Goal: Task Accomplishment & Management: Understand process/instructions

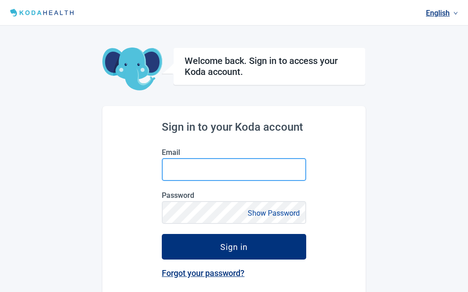
click at [219, 167] on input "Email" at bounding box center [234, 169] width 145 height 23
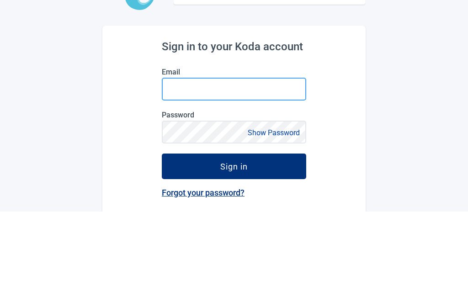
type input "[EMAIL_ADDRESS][DOMAIN_NAME]"
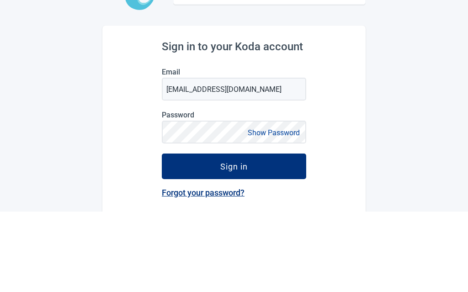
click at [234, 234] on button "Sign in" at bounding box center [234, 247] width 145 height 26
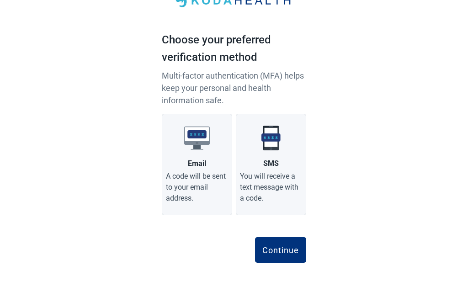
scroll to position [38, 0]
click at [274, 150] on img "Main content" at bounding box center [271, 139] width 26 height 26
click at [0, 0] on input "SMS You will receive a text message with a code." at bounding box center [0, 0] width 0 height 0
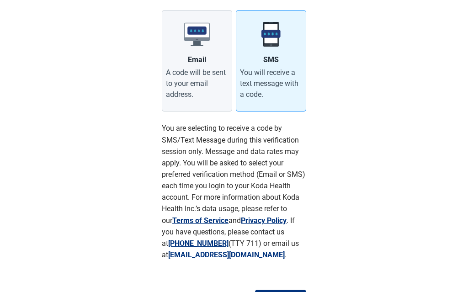
scroll to position [153, 0]
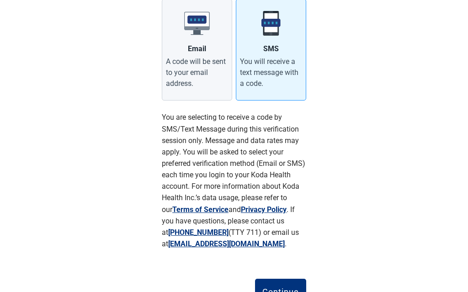
click at [283, 291] on div "Continue" at bounding box center [281, 292] width 37 height 9
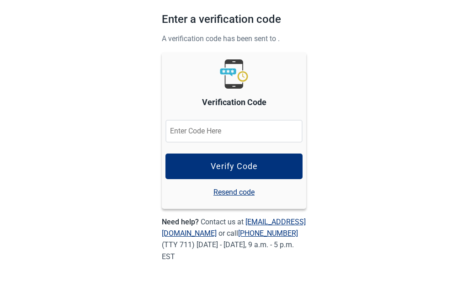
scroll to position [17, 0]
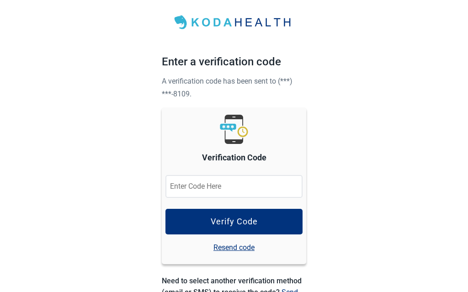
click at [189, 185] on input "Verification Code" at bounding box center [234, 186] width 137 height 23
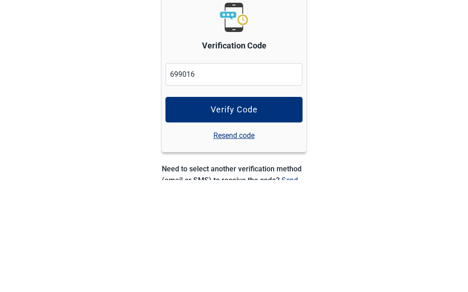
type input "699016"
click at [249, 217] on div "Verify Code" at bounding box center [234, 221] width 47 height 9
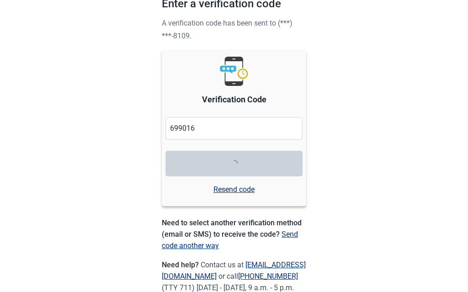
scroll to position [75, 0]
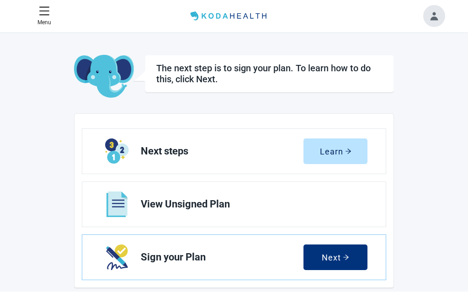
scroll to position [0, 0]
click at [339, 148] on div "Learn" at bounding box center [336, 151] width 32 height 9
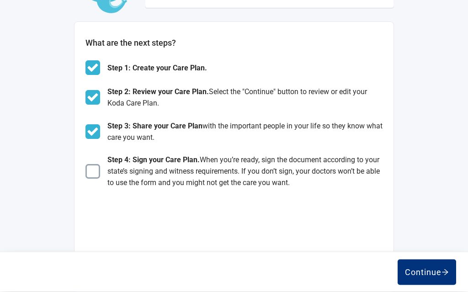
scroll to position [85, 0]
click at [95, 179] on img "Main content" at bounding box center [93, 171] width 15 height 15
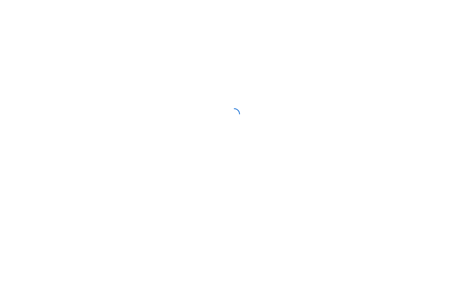
scroll to position [0, 0]
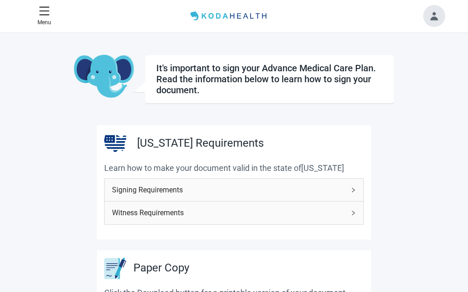
click at [183, 192] on span "Signing Requirements" at bounding box center [228, 189] width 233 height 11
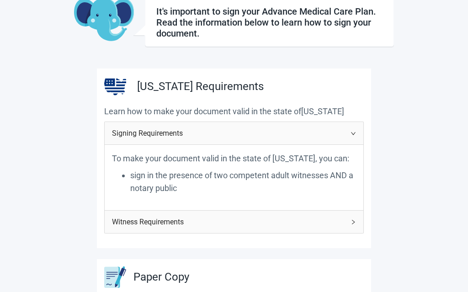
scroll to position [54, 0]
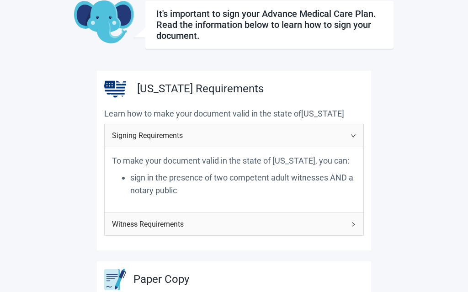
click at [355, 228] on icon "right" at bounding box center [353, 224] width 5 height 5
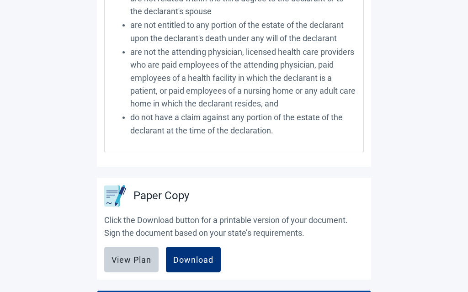
scroll to position [392, 0]
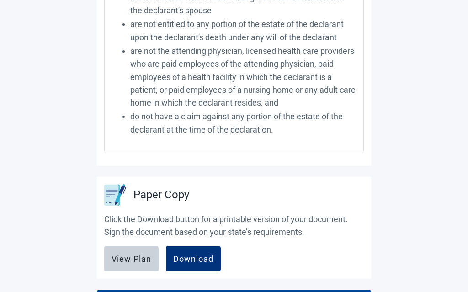
click at [191, 264] on div "Download" at bounding box center [193, 258] width 40 height 9
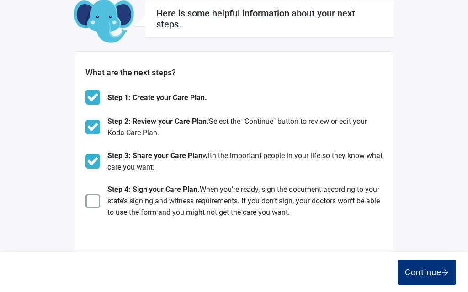
scroll to position [41, 0]
